Goal: Information Seeking & Learning: Understand process/instructions

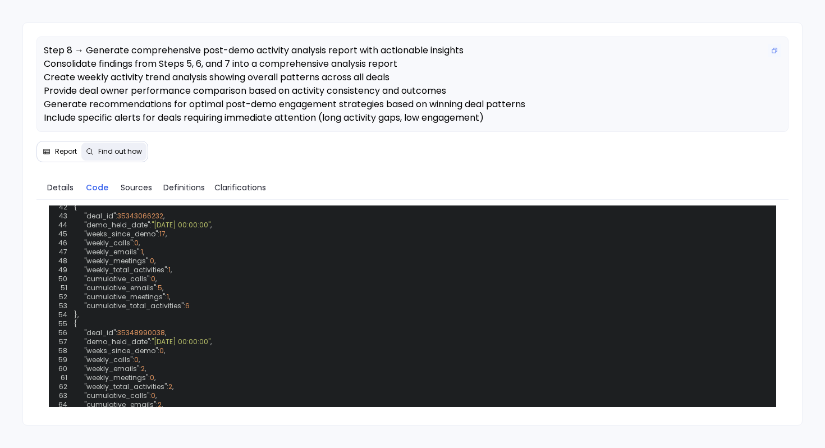
click at [125, 64] on span "Step 8 → Generate comprehensive post-demo activity analysis report with actiona…" at bounding box center [370, 97] width 653 height 107
drag, startPoint x: 88, startPoint y: 53, endPoint x: 308, endPoint y: 54, distance: 220.0
click at [306, 54] on span "Step 8 → Generate comprehensive post-demo activity analysis report with actiona…" at bounding box center [370, 97] width 653 height 107
click at [219, 62] on span "Step 8 → Generate comprehensive post-demo activity analysis report with actiona…" at bounding box center [370, 97] width 653 height 107
drag, startPoint x: 89, startPoint y: 103, endPoint x: 153, endPoint y: 107, distance: 64.1
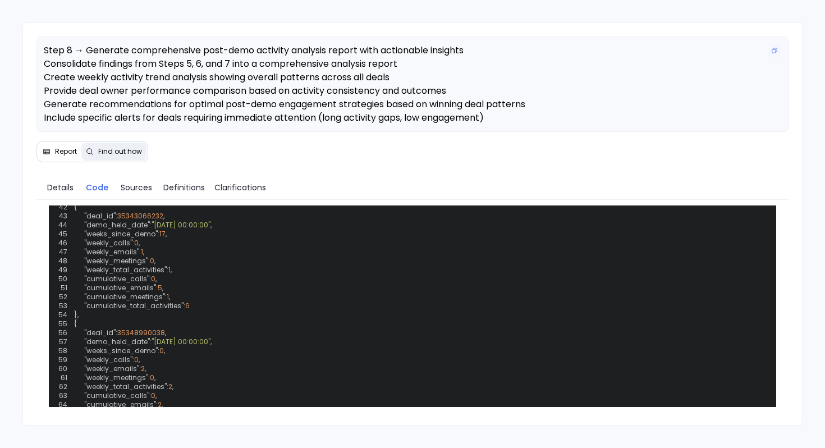
click at [153, 107] on span "Step 8 → Generate comprehensive post-demo activity analysis report with actiona…" at bounding box center [370, 97] width 653 height 107
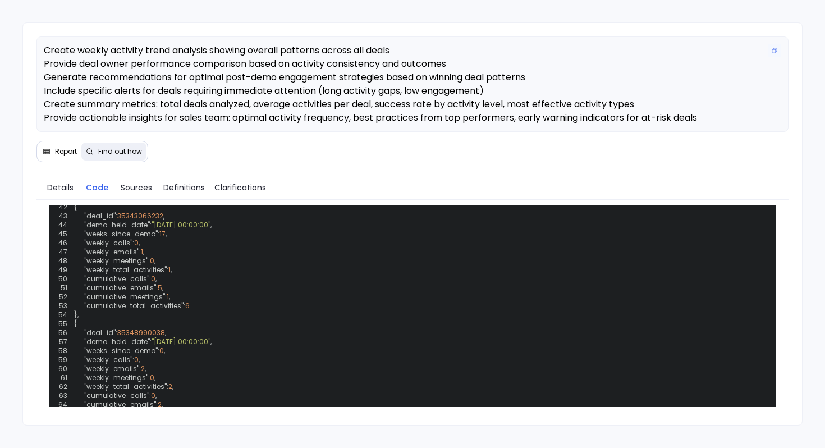
scroll to position [40, 0]
drag, startPoint x: 131, startPoint y: 105, endPoint x: 164, endPoint y: 106, distance: 33.1
click at [163, 106] on span "Step 8 → Generate comprehensive post-demo activity analysis report with actiona…" at bounding box center [370, 70] width 653 height 107
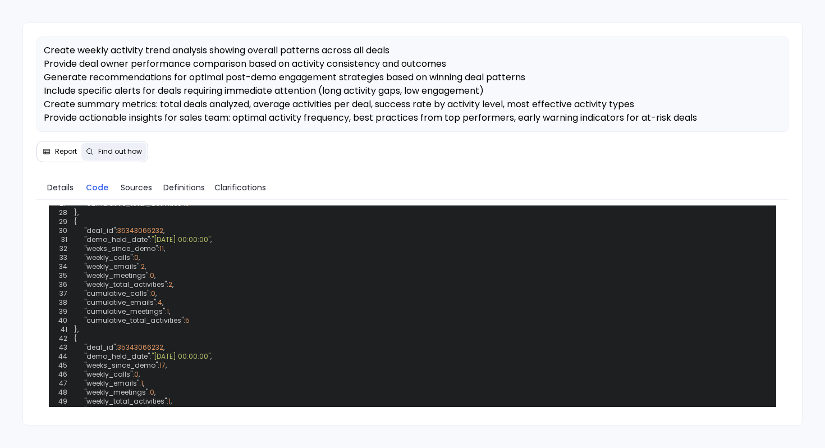
scroll to position [579, 0]
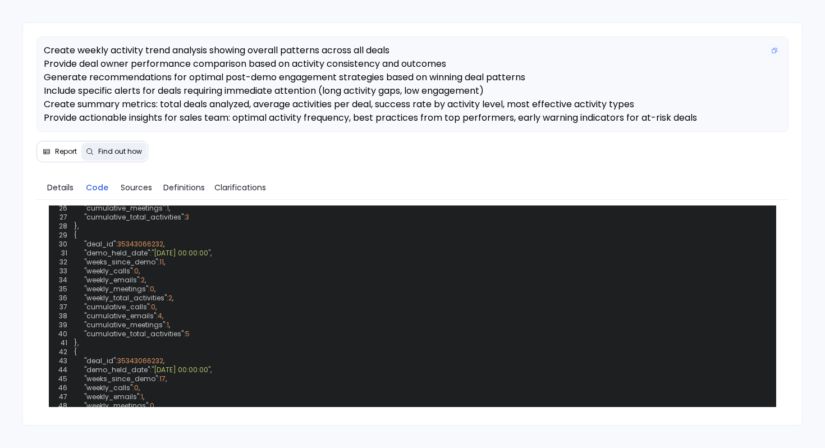
click at [155, 63] on span "Step 8 → Generate comprehensive post-demo activity analysis report with actiona…" at bounding box center [370, 70] width 653 height 107
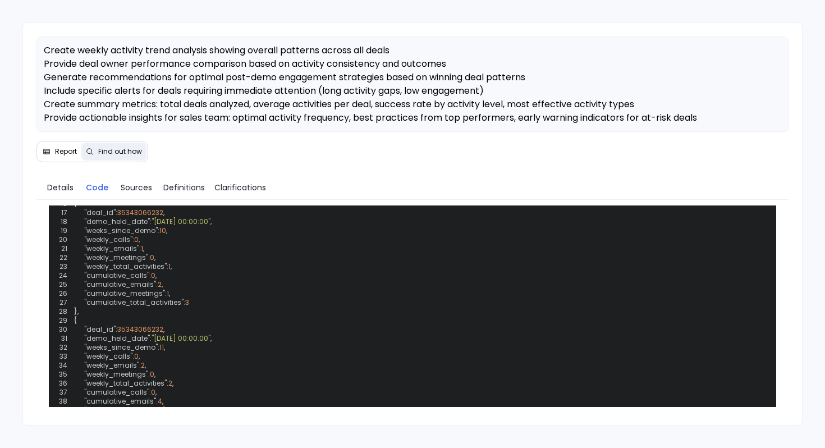
scroll to position [430, 0]
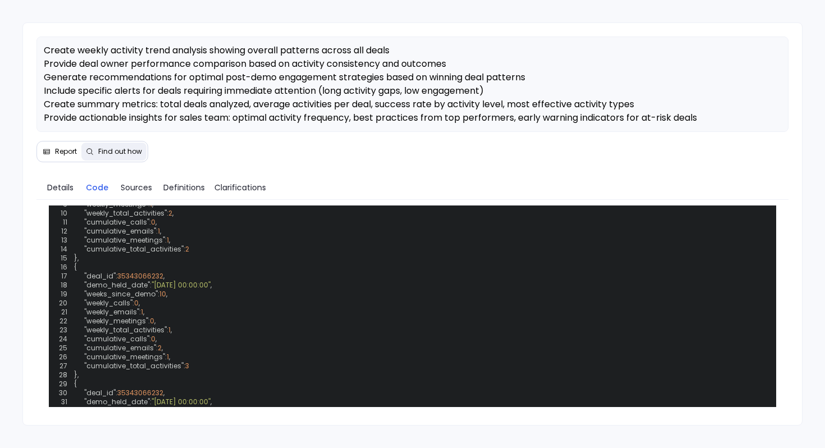
drag, startPoint x: 95, startPoint y: 341, endPoint x: 88, endPoint y: 278, distance: 63.2
drag, startPoint x: 100, startPoint y: 304, endPoint x: 345, endPoint y: 320, distance: 244.7
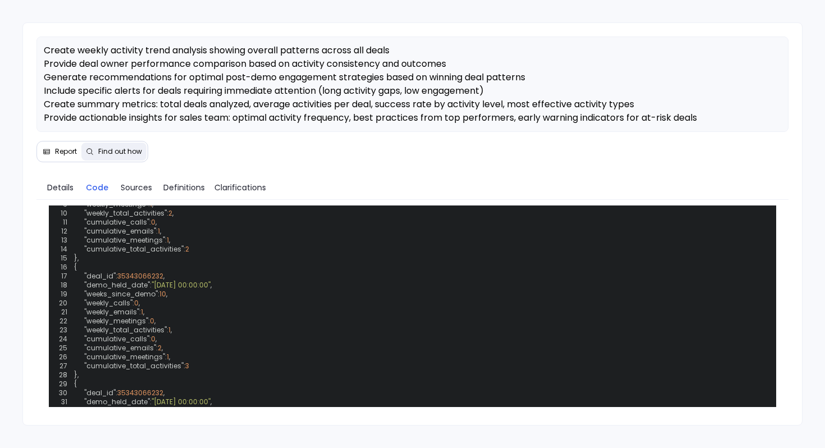
drag, startPoint x: 343, startPoint y: 323, endPoint x: 102, endPoint y: 306, distance: 241.9
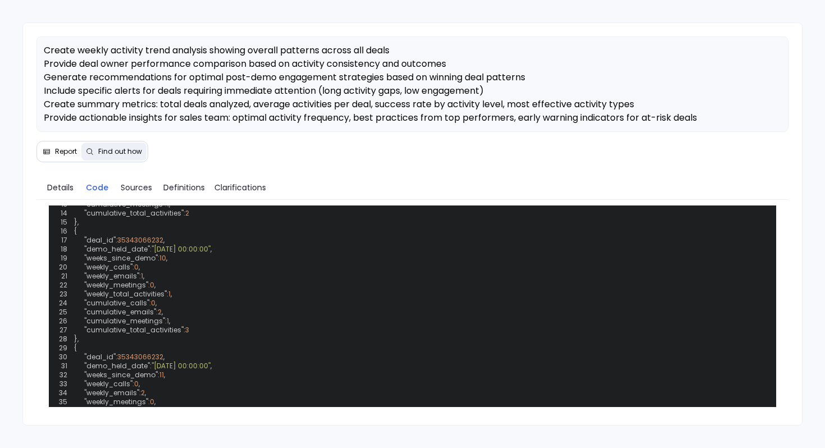
scroll to position [442, 0]
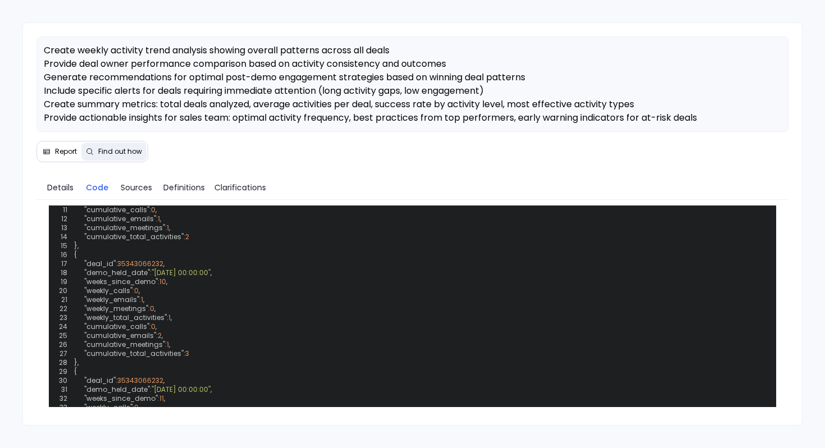
drag, startPoint x: 95, startPoint y: 283, endPoint x: 120, endPoint y: 322, distance: 46.2
